Goal: Information Seeking & Learning: Learn about a topic

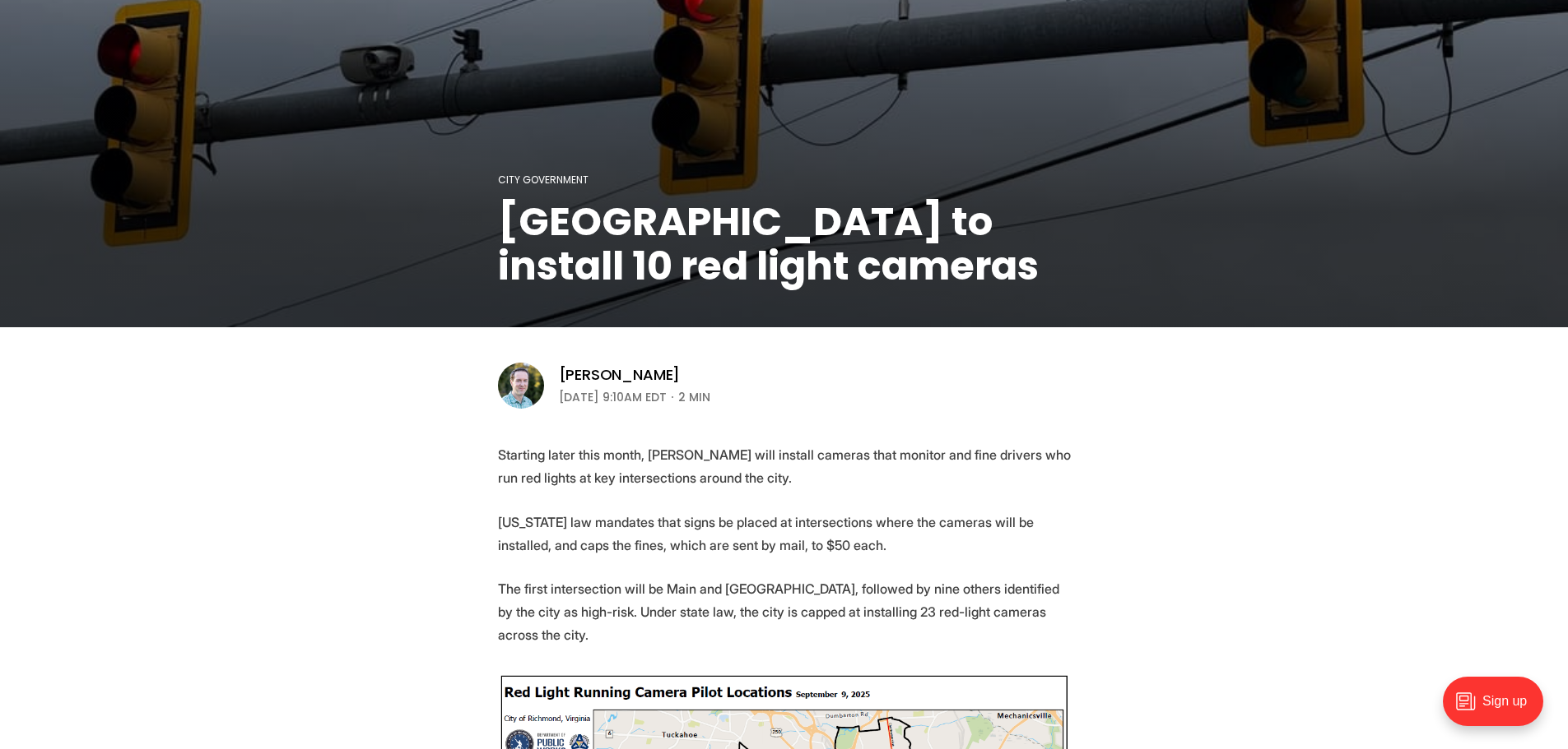
scroll to position [247, 0]
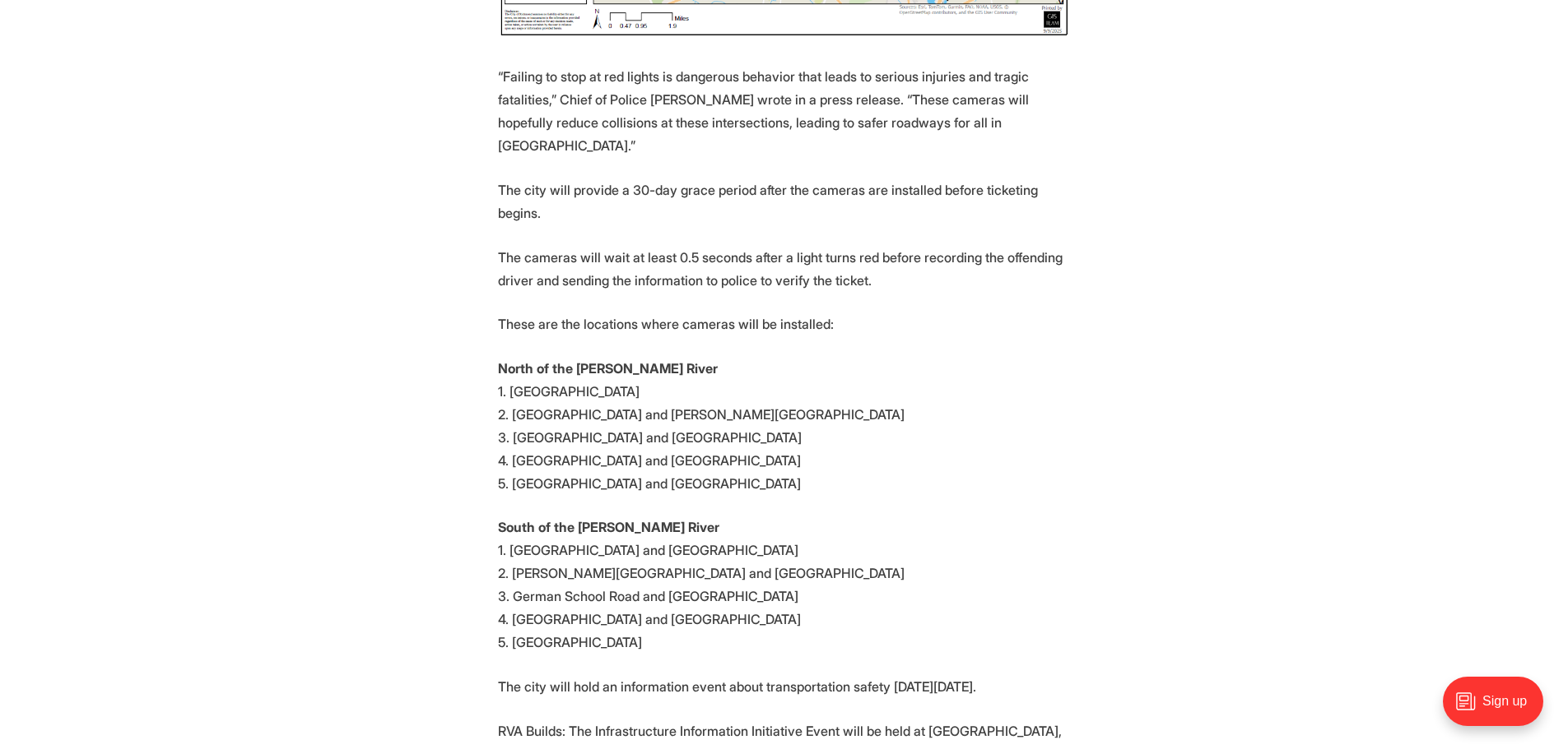
scroll to position [1317, 0]
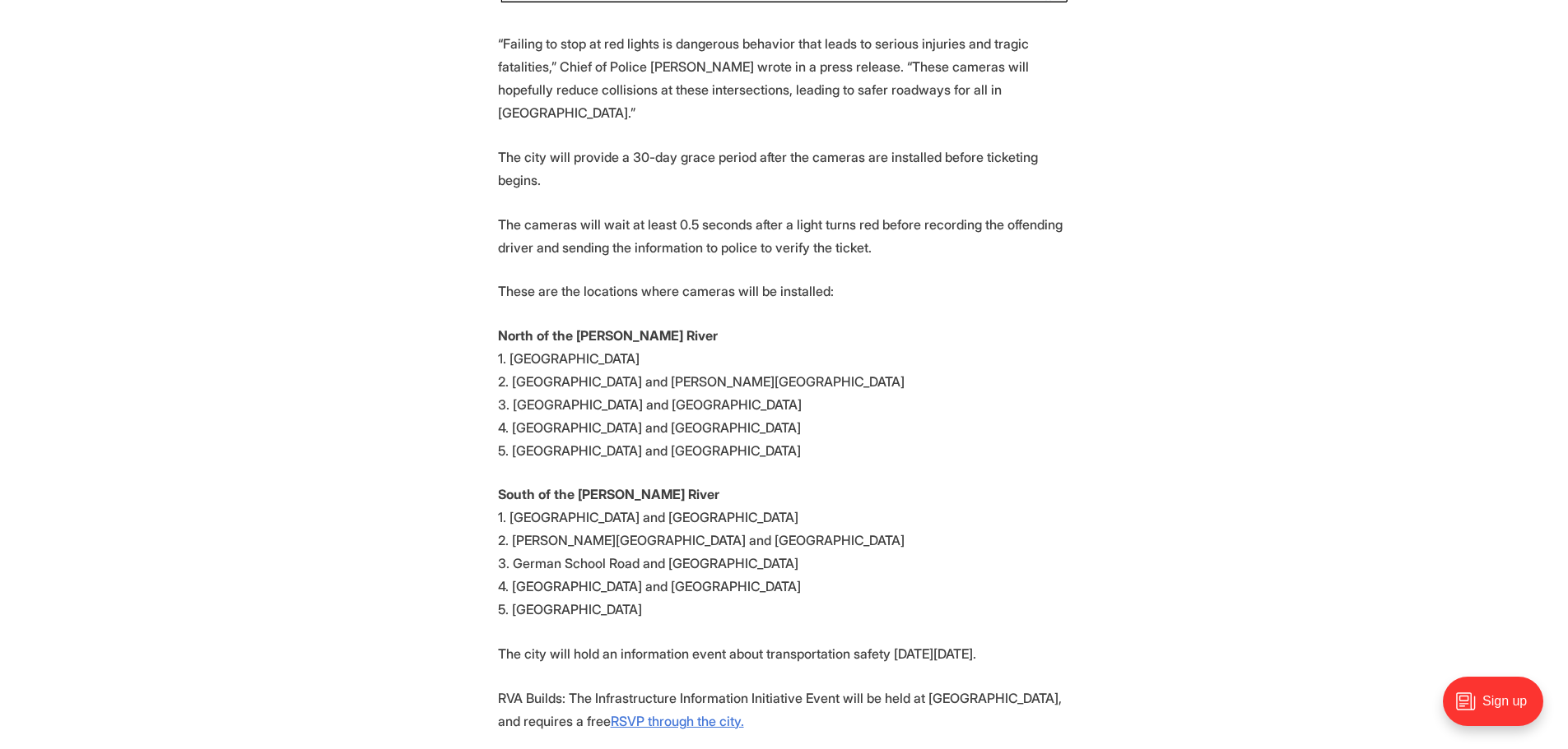
click at [1045, 324] on p "North of the [PERSON_NAME] River 1. [GEOGRAPHIC_DATA]. [GEOGRAPHIC_DATA] and [P…" at bounding box center [784, 394] width 573 height 138
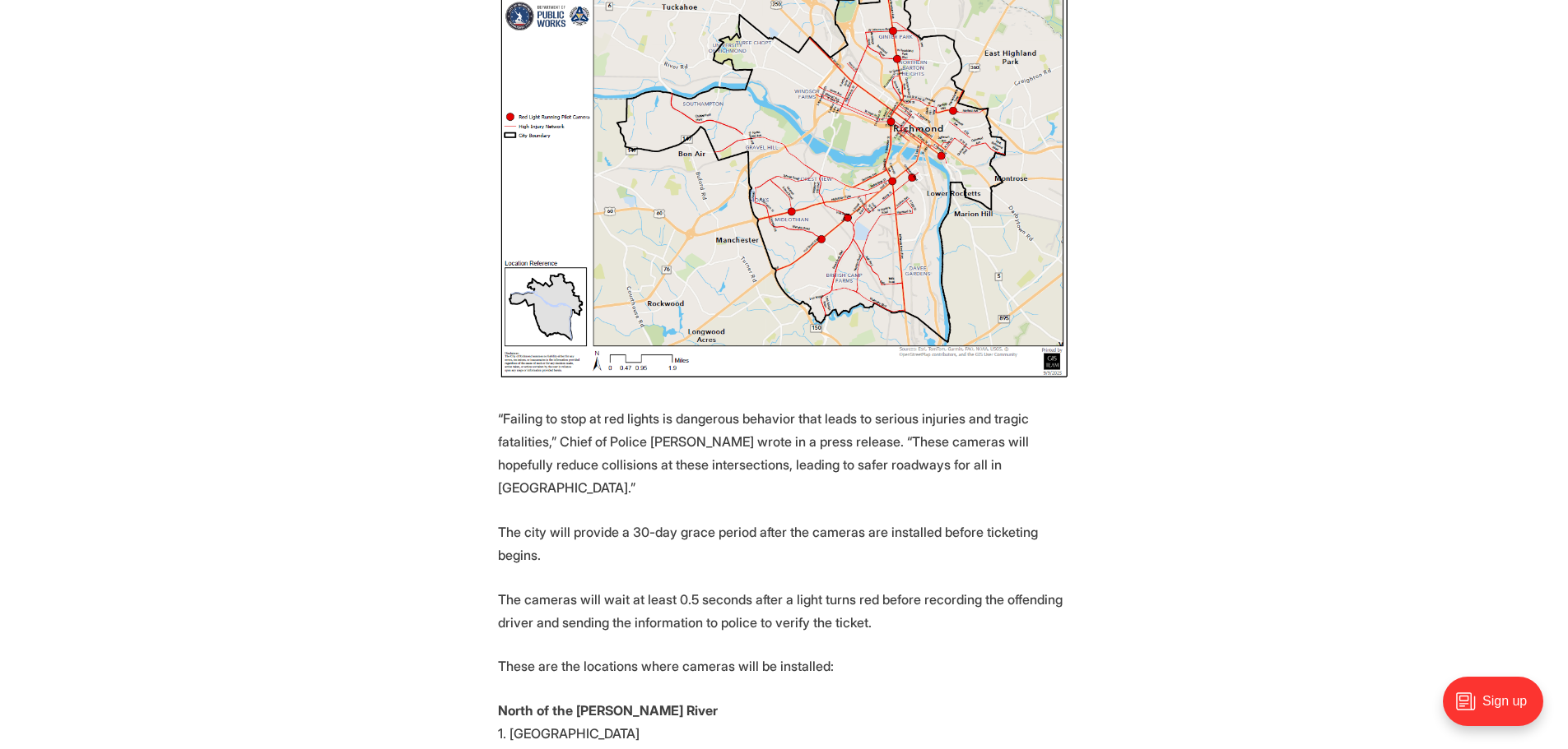
scroll to position [905, 0]
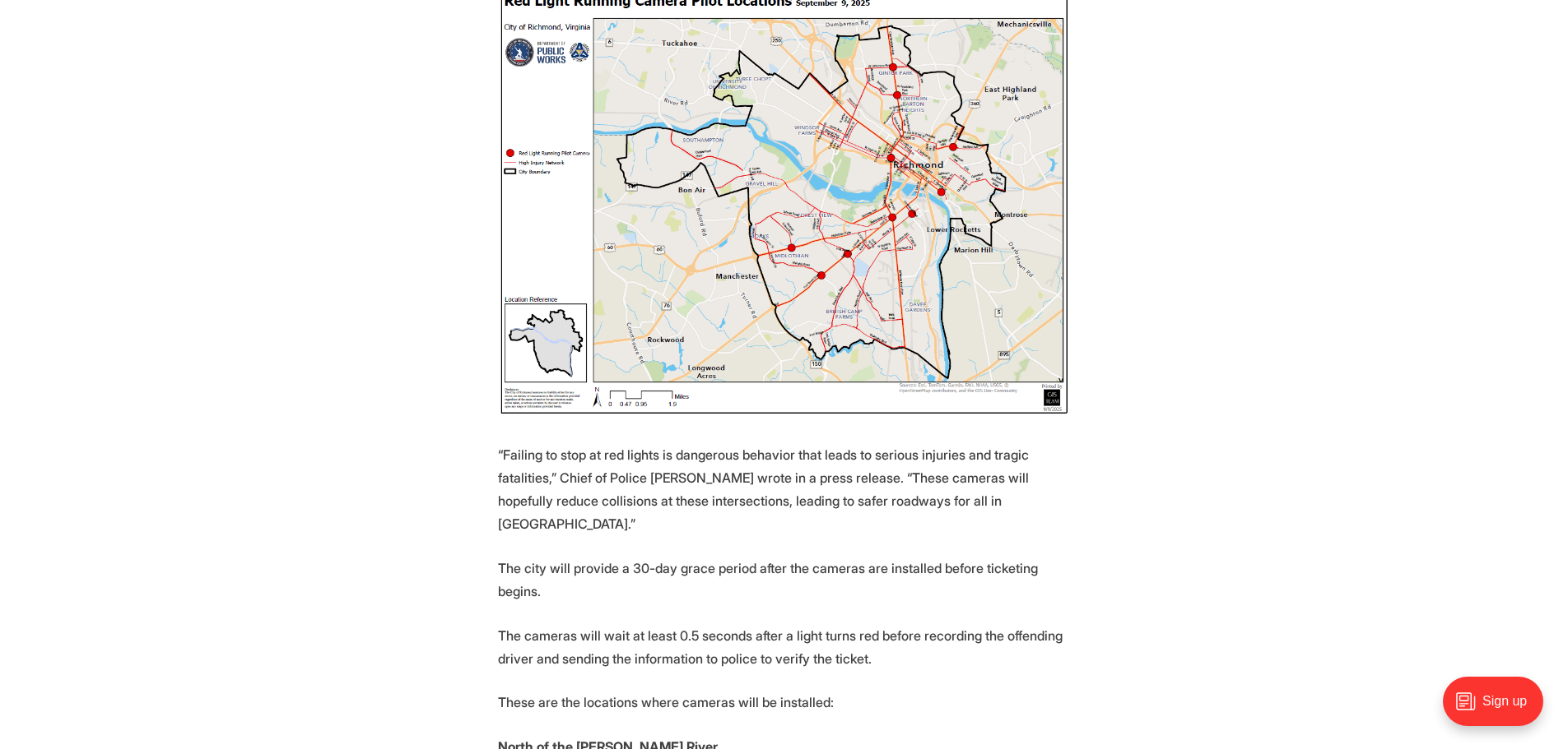
click at [297, 220] on section "Starting later this month, [PERSON_NAME] will install cameras that monitor and …" at bounding box center [784, 576] width 1568 height 1650
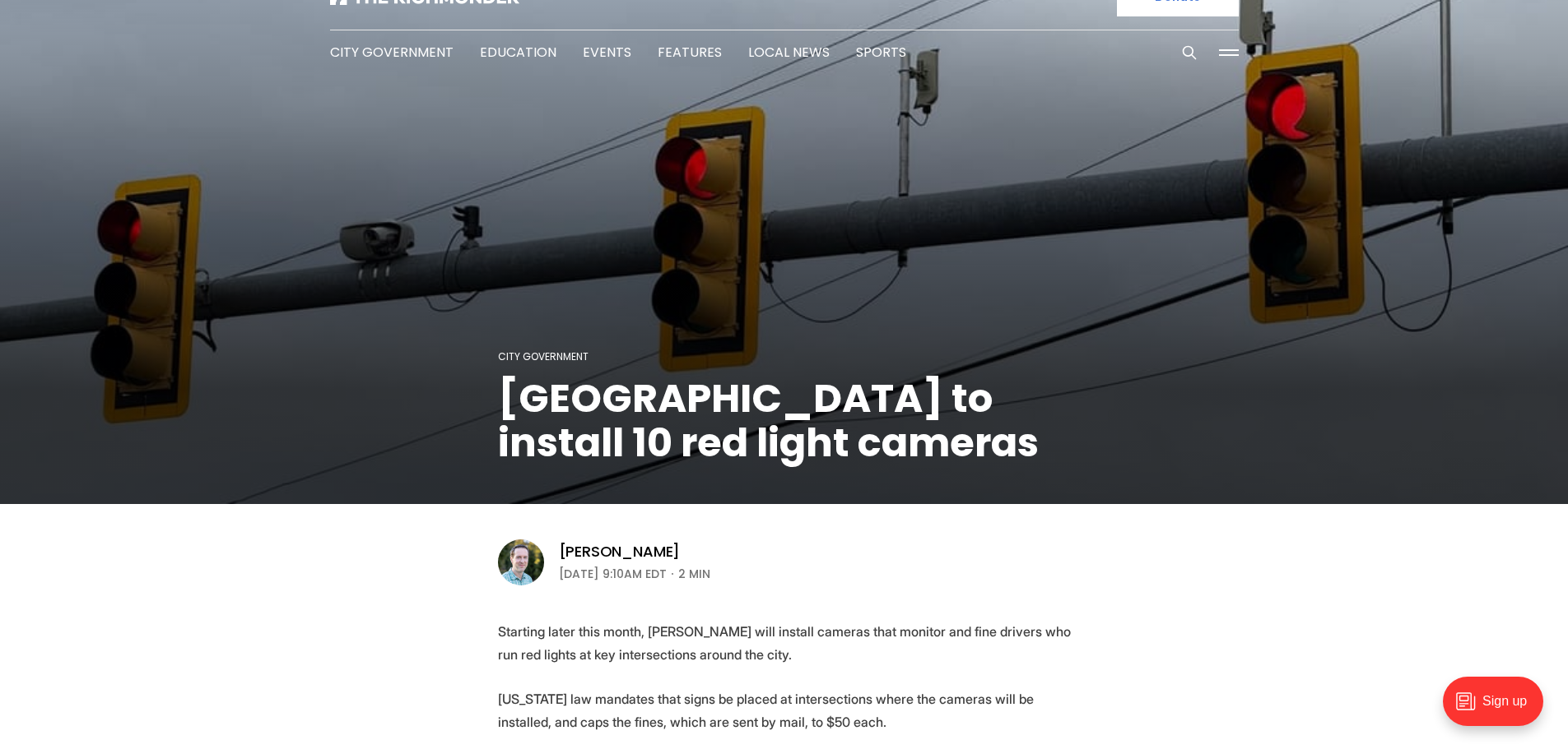
scroll to position [0, 0]
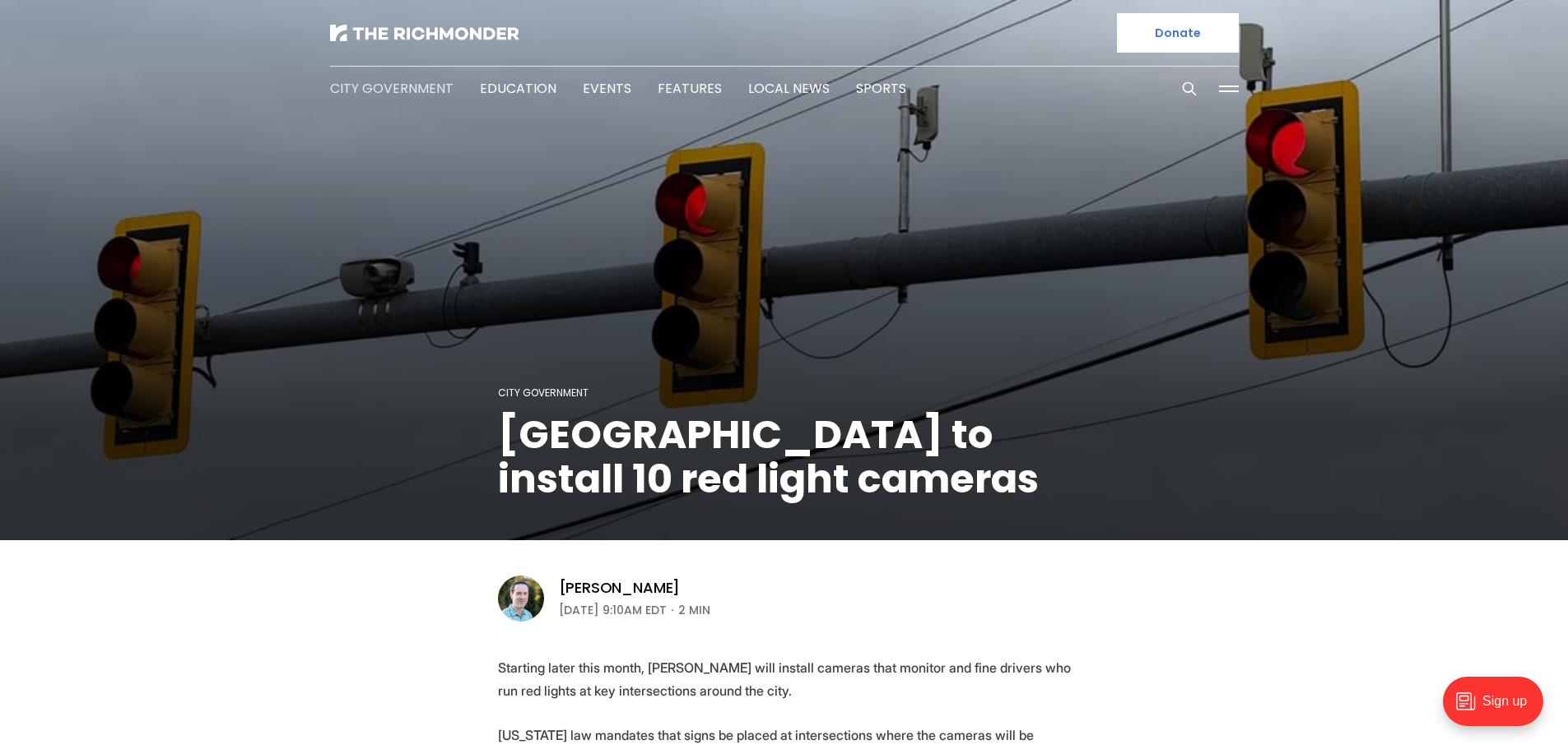
click at [400, 92] on link "City Government" at bounding box center [392, 88] width 123 height 19
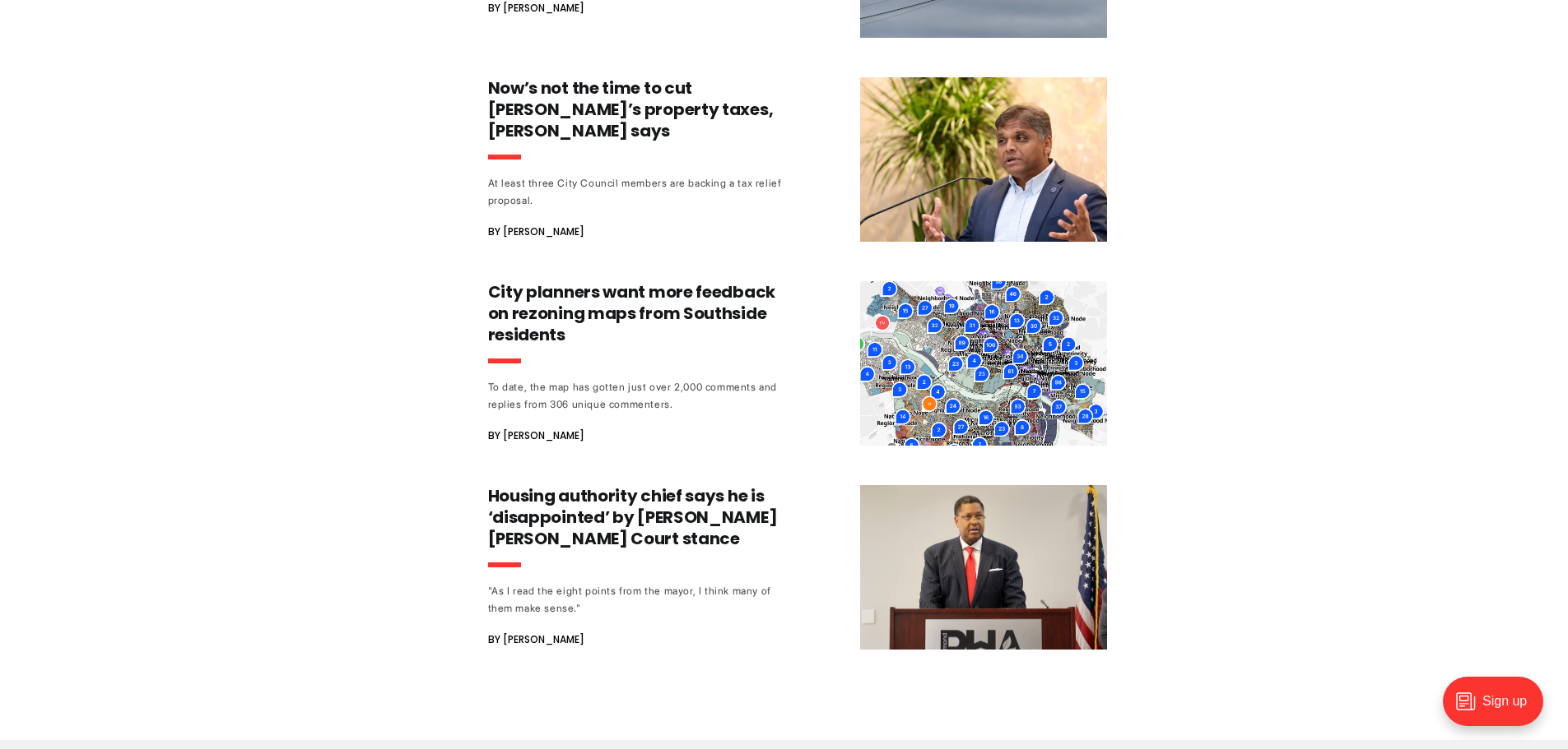
scroll to position [1481, 0]
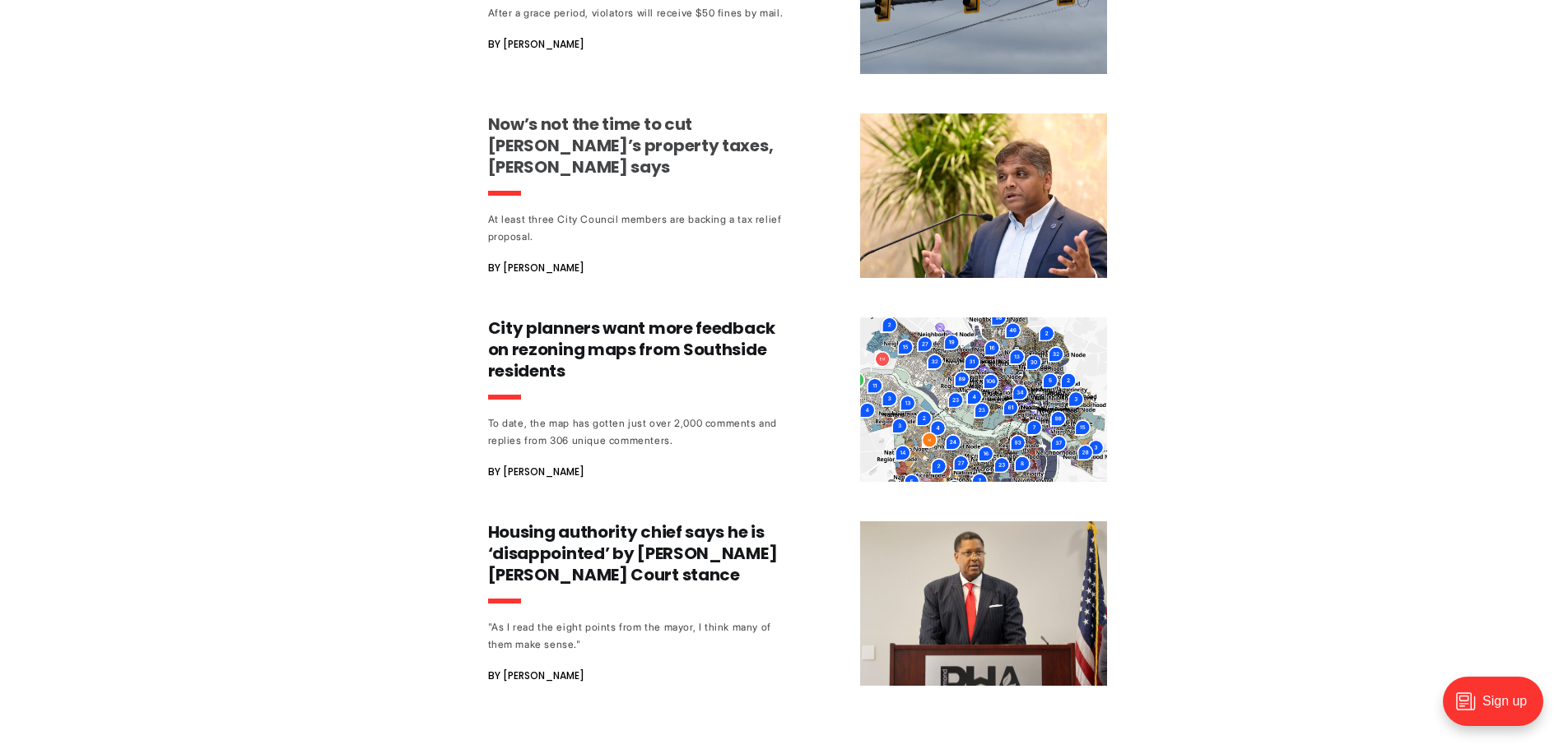
click at [544, 137] on h3 "Now’s not the time to cut [PERSON_NAME]’s property taxes, [PERSON_NAME] says" at bounding box center [641, 145] width 306 height 65
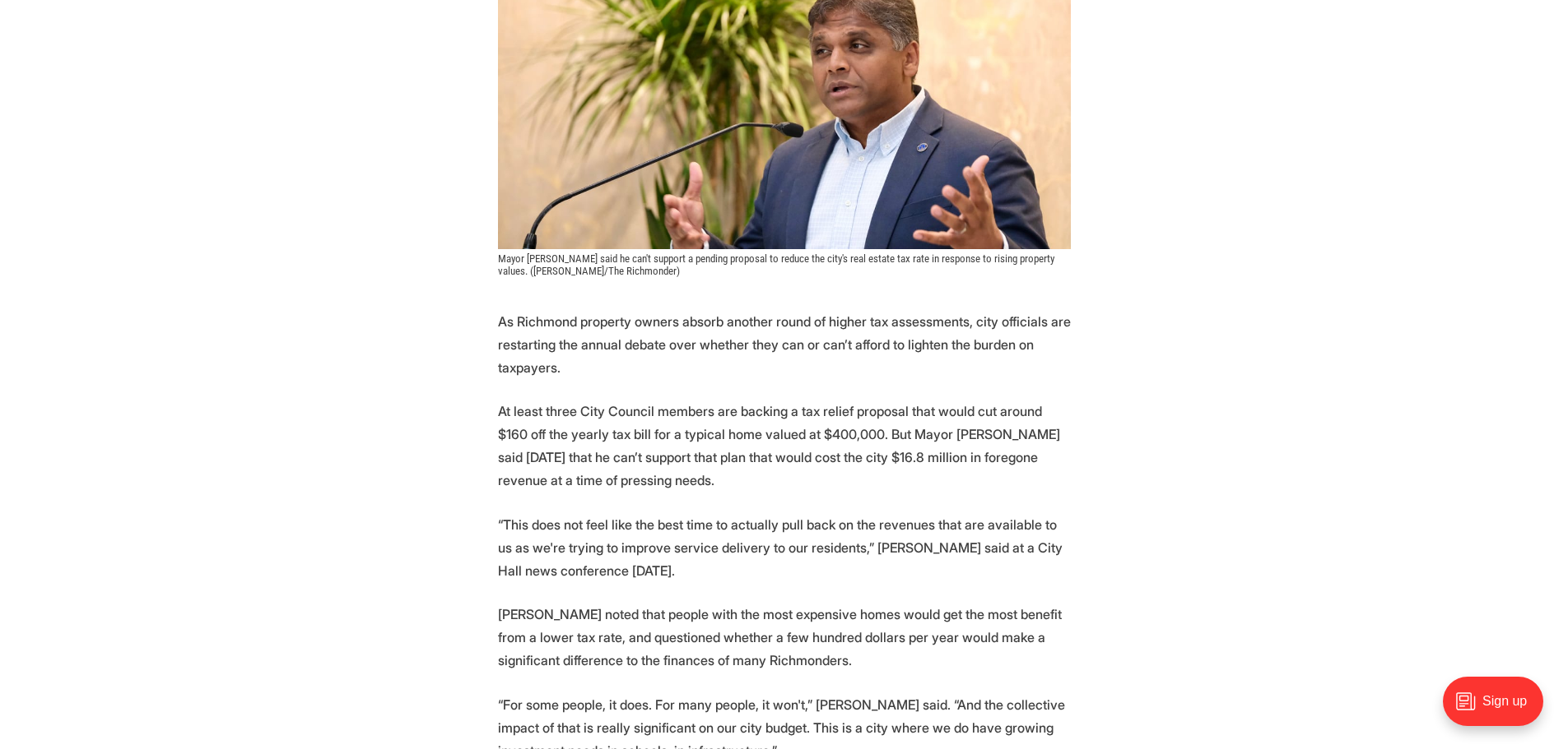
scroll to position [494, 0]
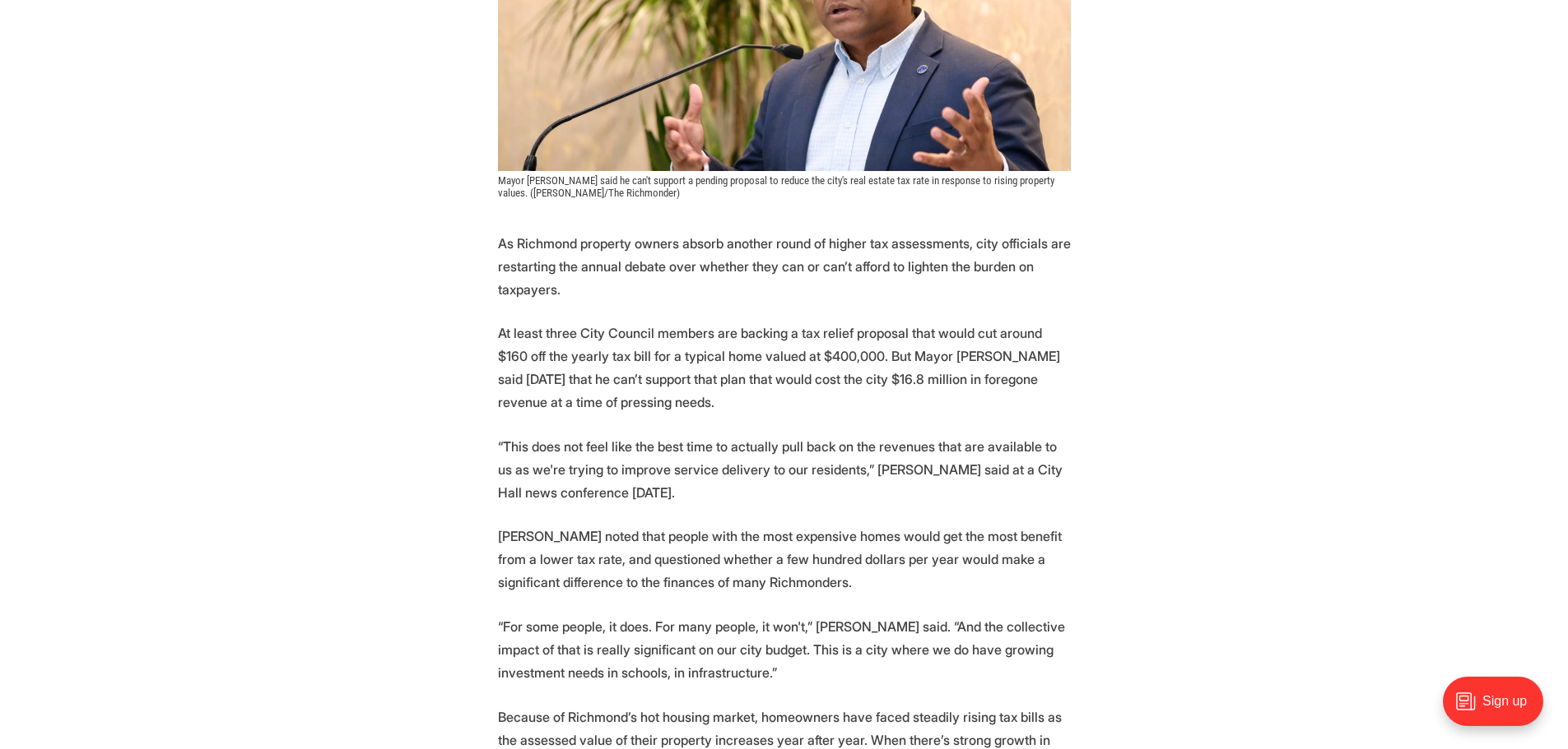
scroll to position [576, 0]
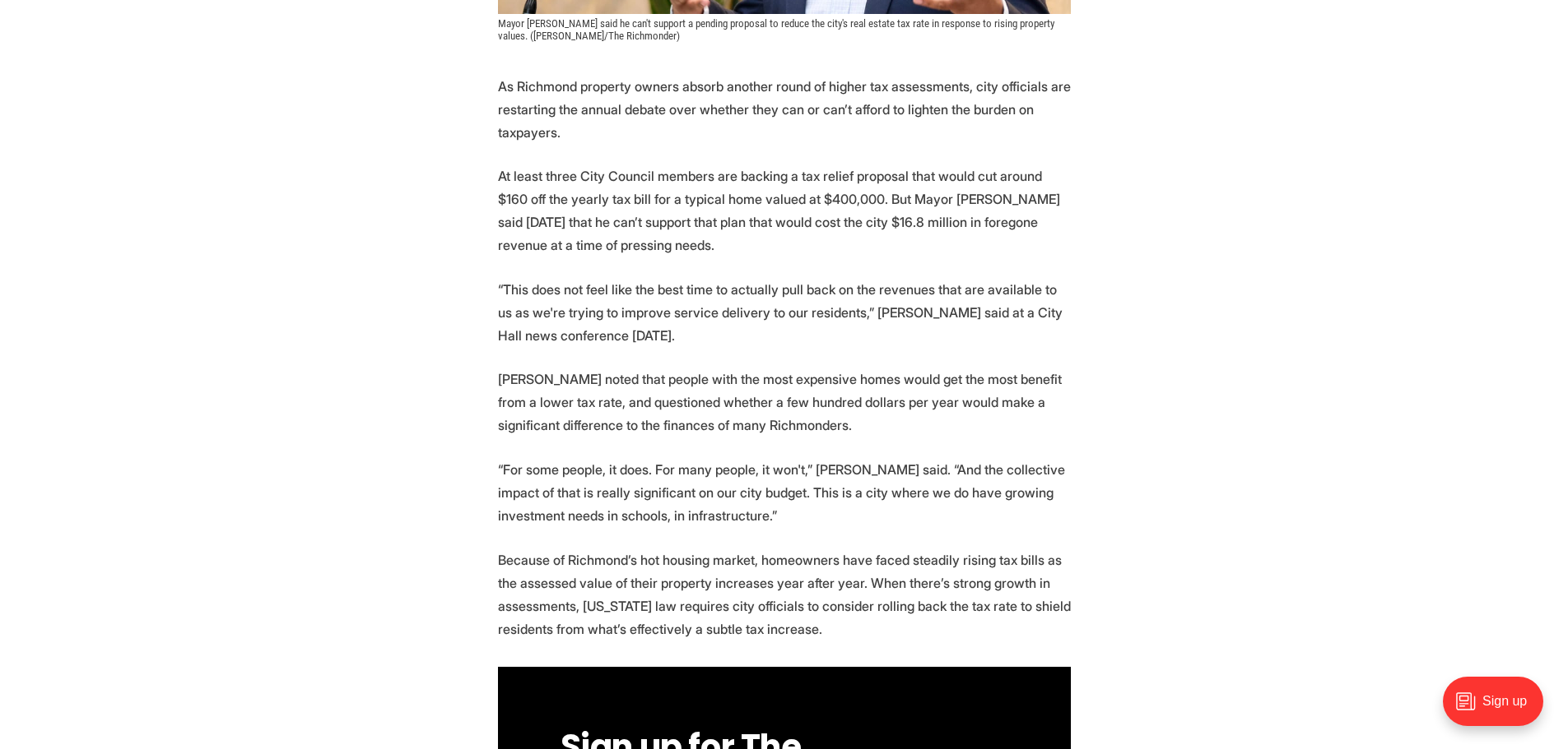
scroll to position [658, 0]
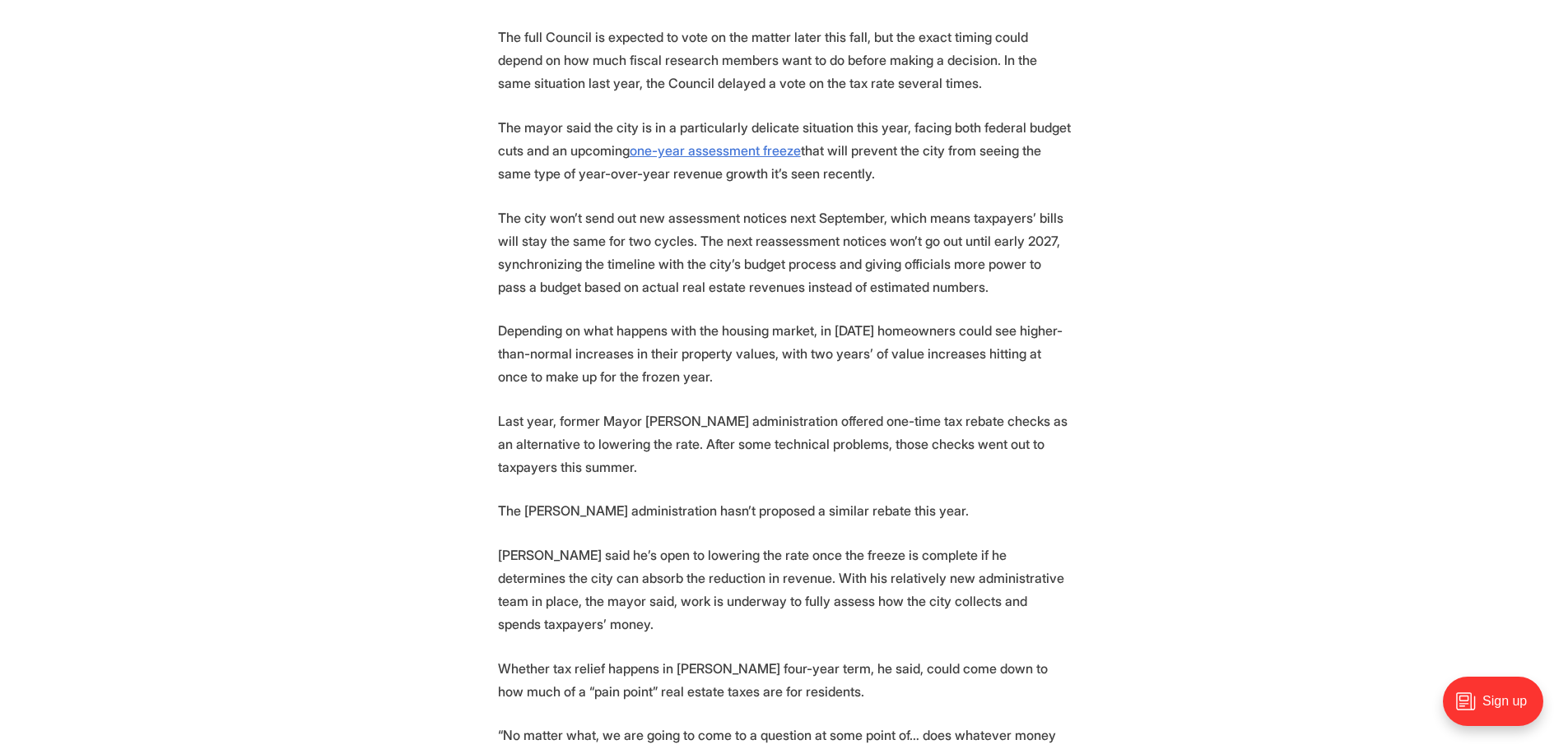
scroll to position [2879, 0]
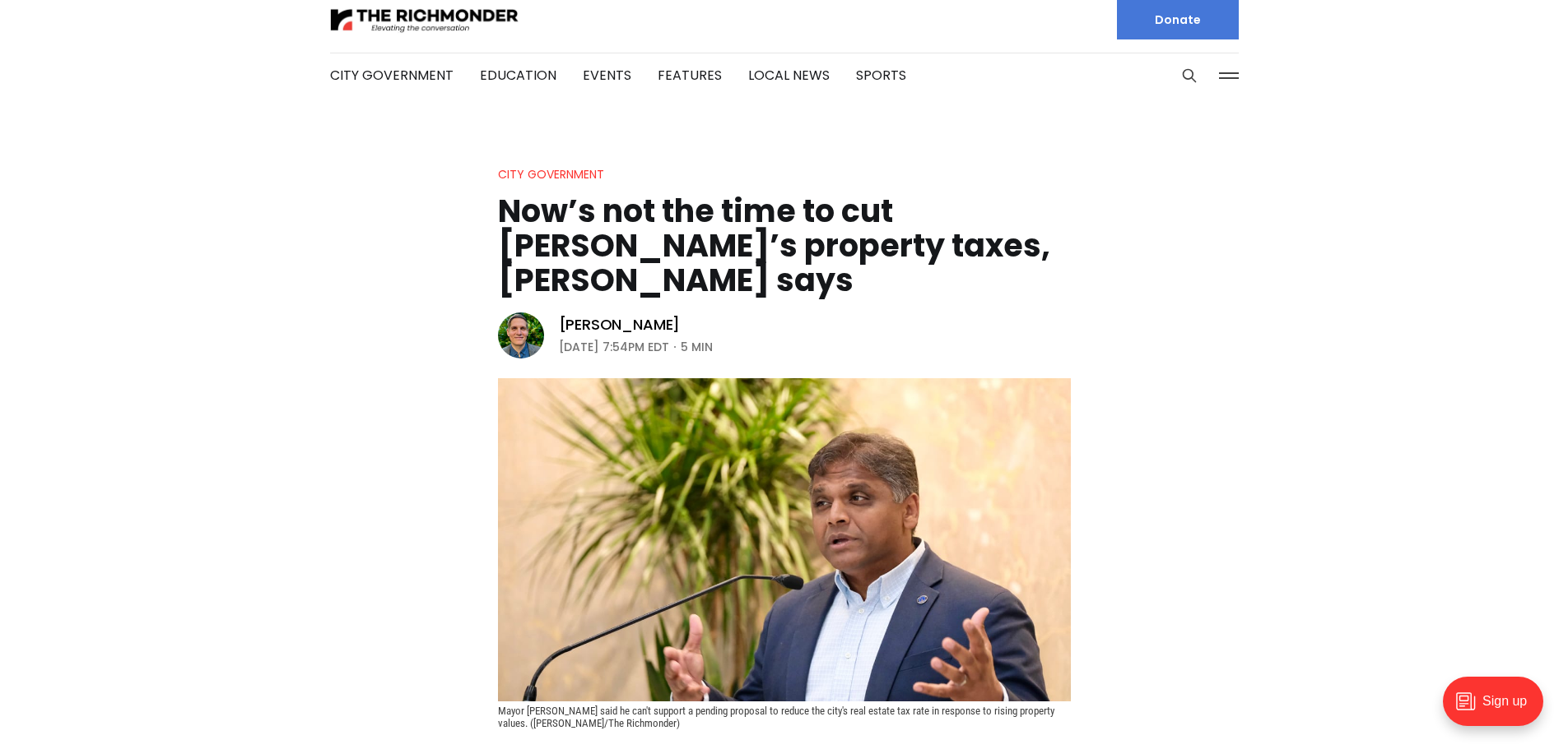
scroll to position [0, 0]
